Goal: Information Seeking & Learning: Understand process/instructions

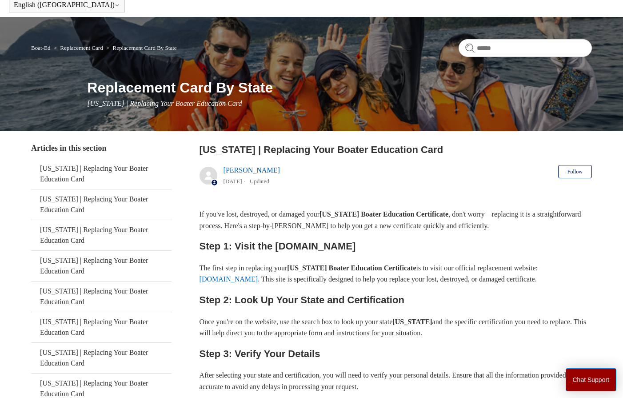
click at [350, 227] on p "If you've lost, destroyed, or damaged your [US_STATE] Boater Education Certific…" at bounding box center [395, 219] width 392 height 23
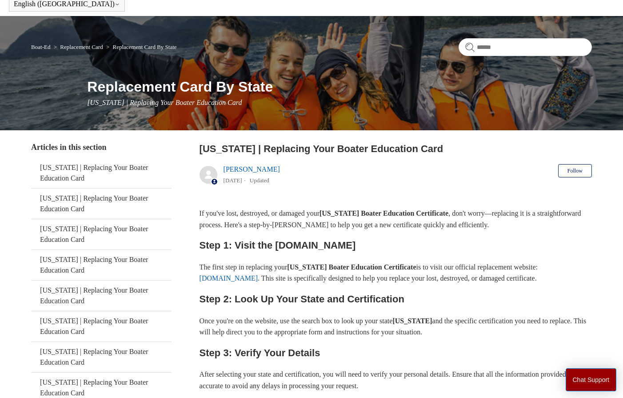
click at [337, 222] on p "If you've lost, destroyed, or damaged your [US_STATE] Boater Education Certific…" at bounding box center [395, 218] width 392 height 23
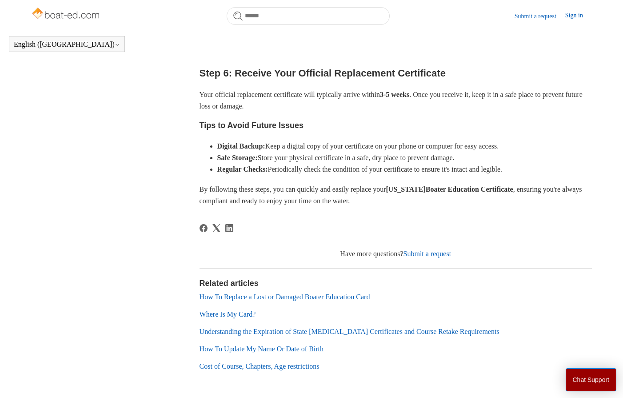
scroll to position [438, 0]
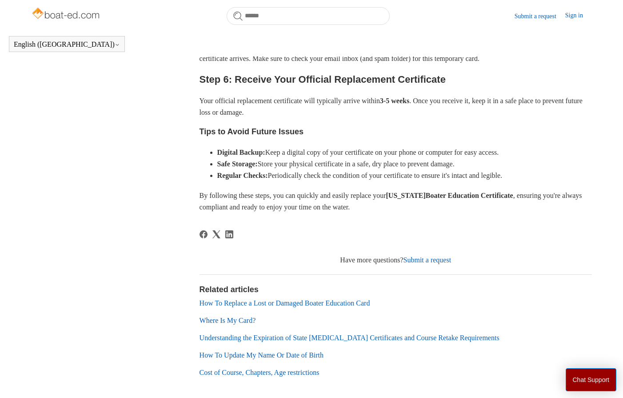
click at [252, 354] on link "How To Update My Name Or Date of Birth" at bounding box center [261, 355] width 124 height 8
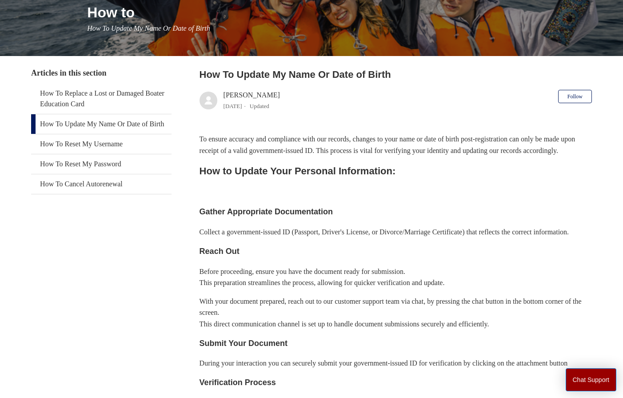
scroll to position [122, 0]
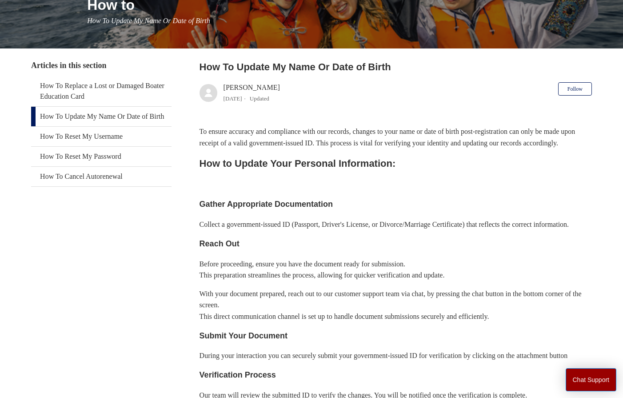
drag, startPoint x: 301, startPoint y: 290, endPoint x: 230, endPoint y: 271, distance: 73.8
click at [298, 281] on p "Before proceeding, ensure you have the document ready for submission. This prep…" at bounding box center [395, 269] width 392 height 23
click at [294, 230] on p "Collect a government-issued ID (Passport, Driver's License, or Divorce/Marriage…" at bounding box center [395, 225] width 392 height 12
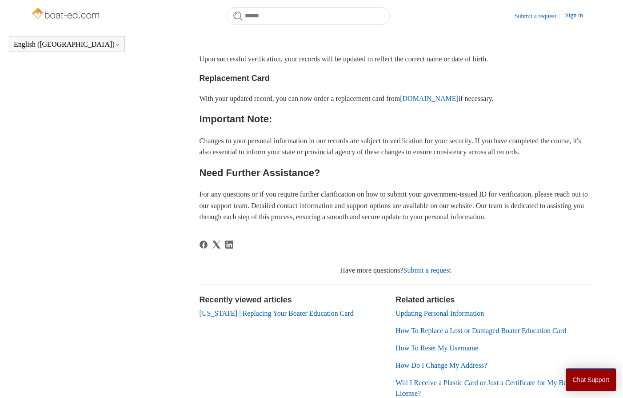
scroll to position [551, 0]
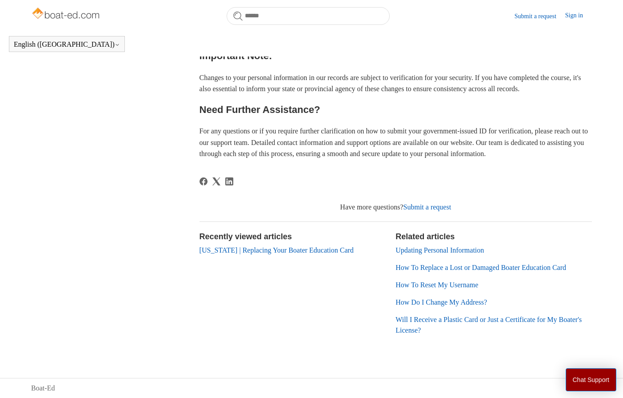
click at [269, 212] on div "Have more questions? Submit a request" at bounding box center [395, 207] width 392 height 11
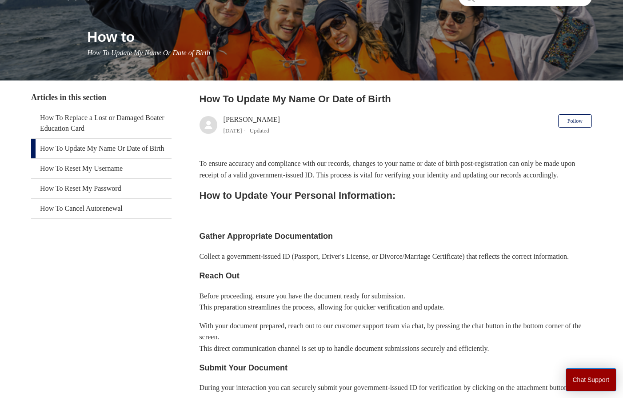
scroll to position [0, 0]
